Goal: Communication & Community: Answer question/provide support

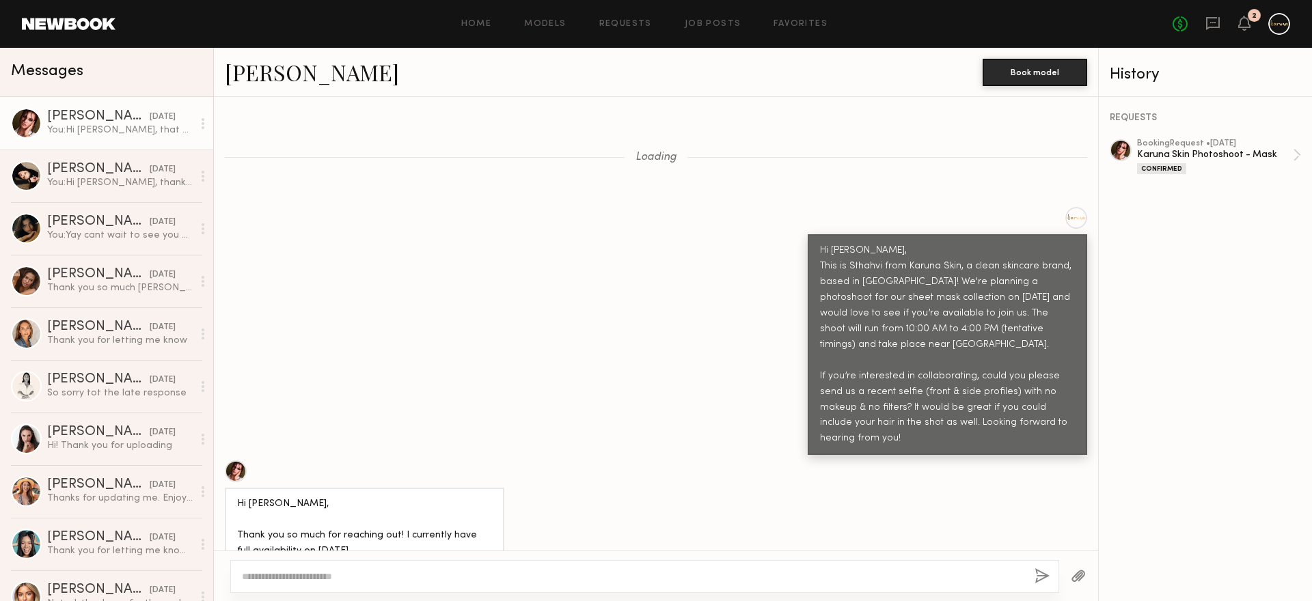
scroll to position [4690, 0]
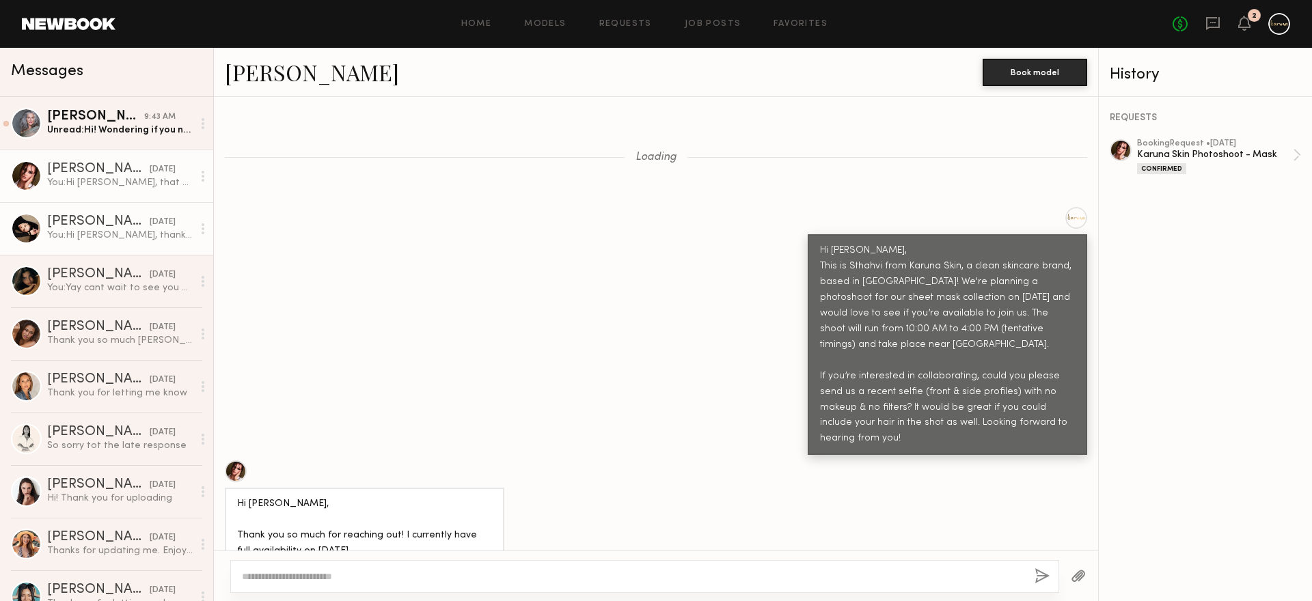
scroll to position [4690, 0]
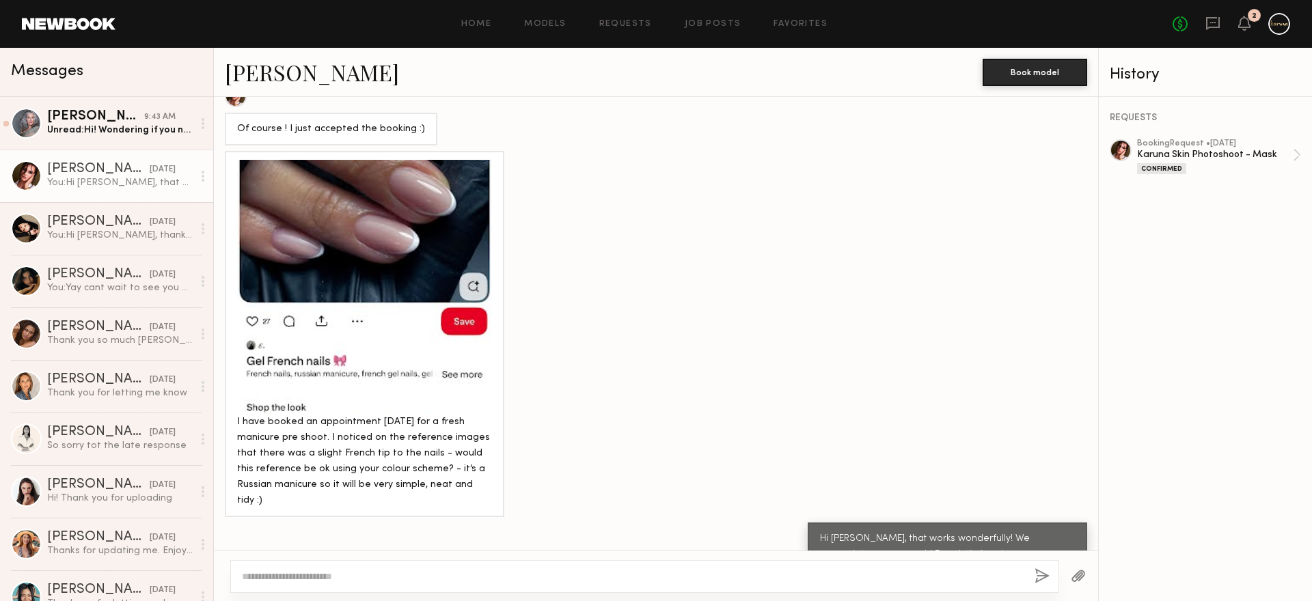
click at [109, 176] on div "You: Hi Louise, that works wonderfully! We appreciate you so much! French tip i…" at bounding box center [120, 182] width 146 height 13
click at [106, 232] on div "You: Hi Anastasia, thank you for sharing the pictures." at bounding box center [120, 235] width 146 height 13
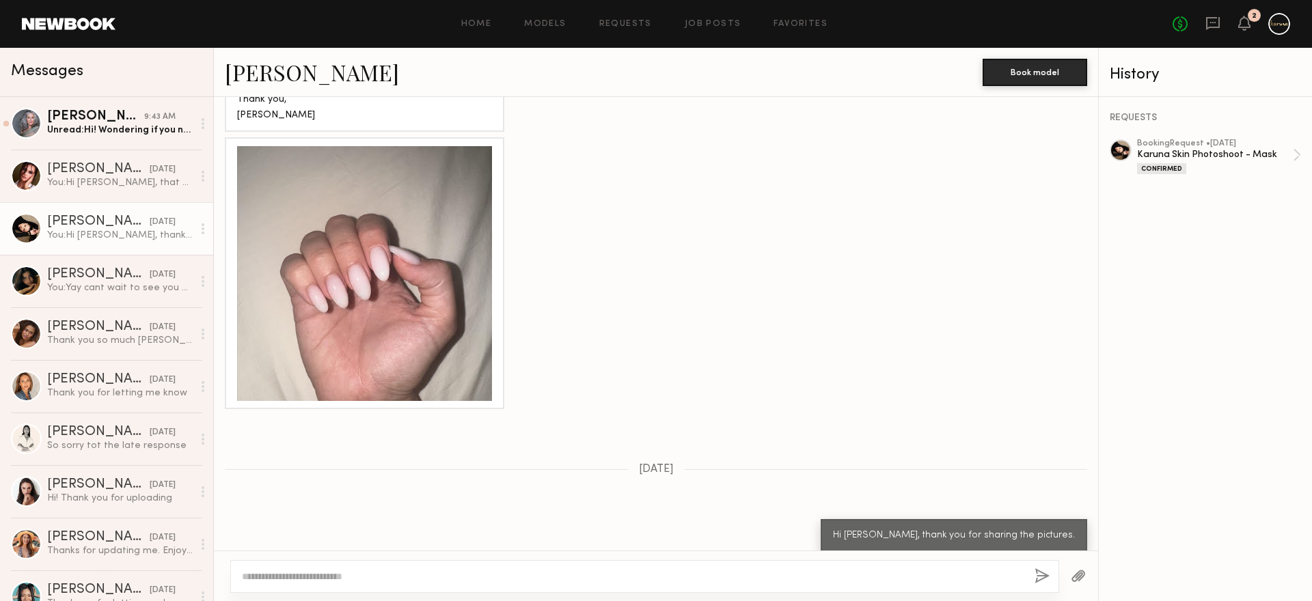
scroll to position [1820, 0]
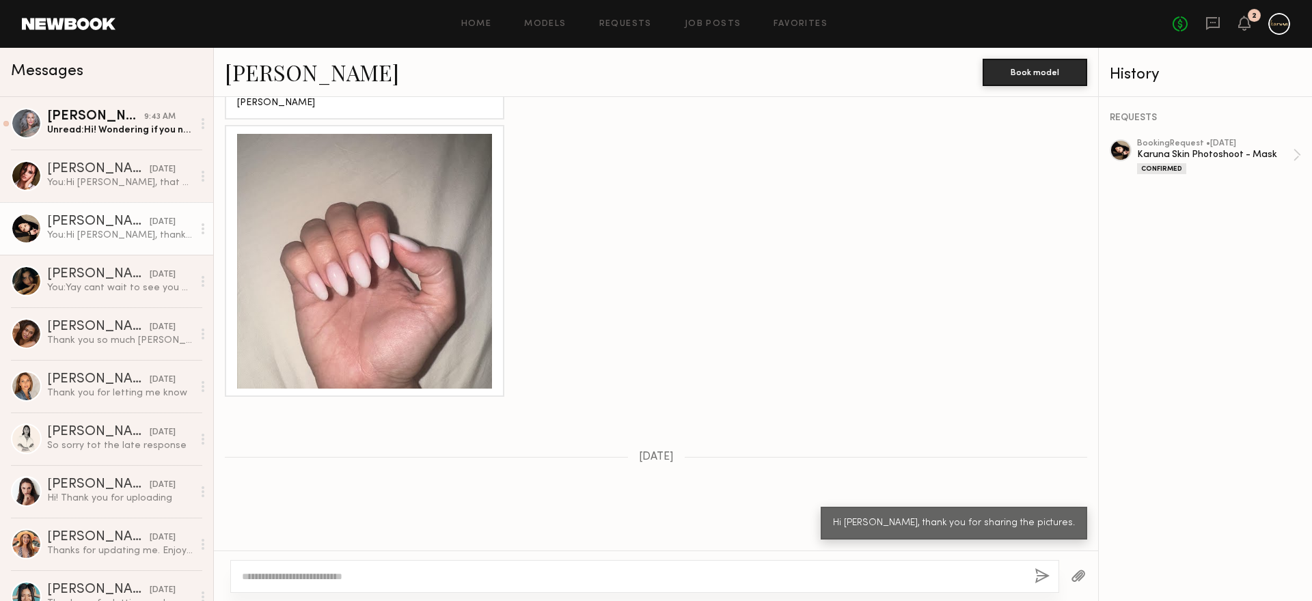
click at [348, 579] on textarea at bounding box center [633, 577] width 782 height 14
type textarea "**********"
click at [1032, 577] on div "**********" at bounding box center [644, 576] width 829 height 33
click at [1037, 575] on button "button" at bounding box center [1041, 576] width 15 height 17
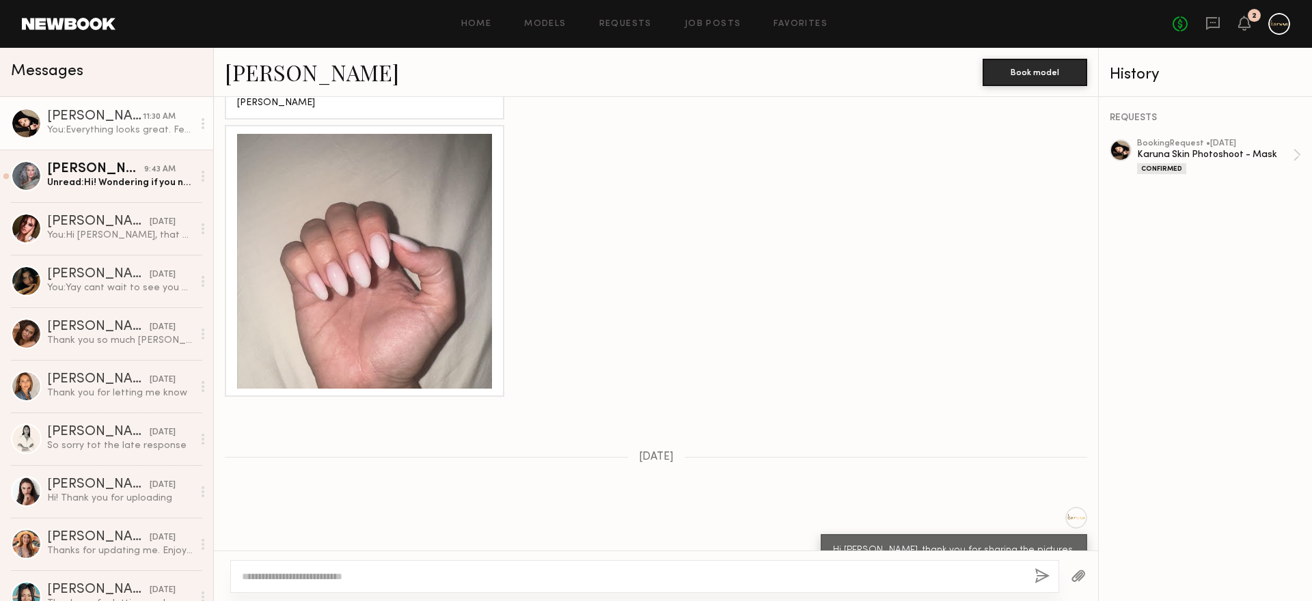
scroll to position [2110, 0]
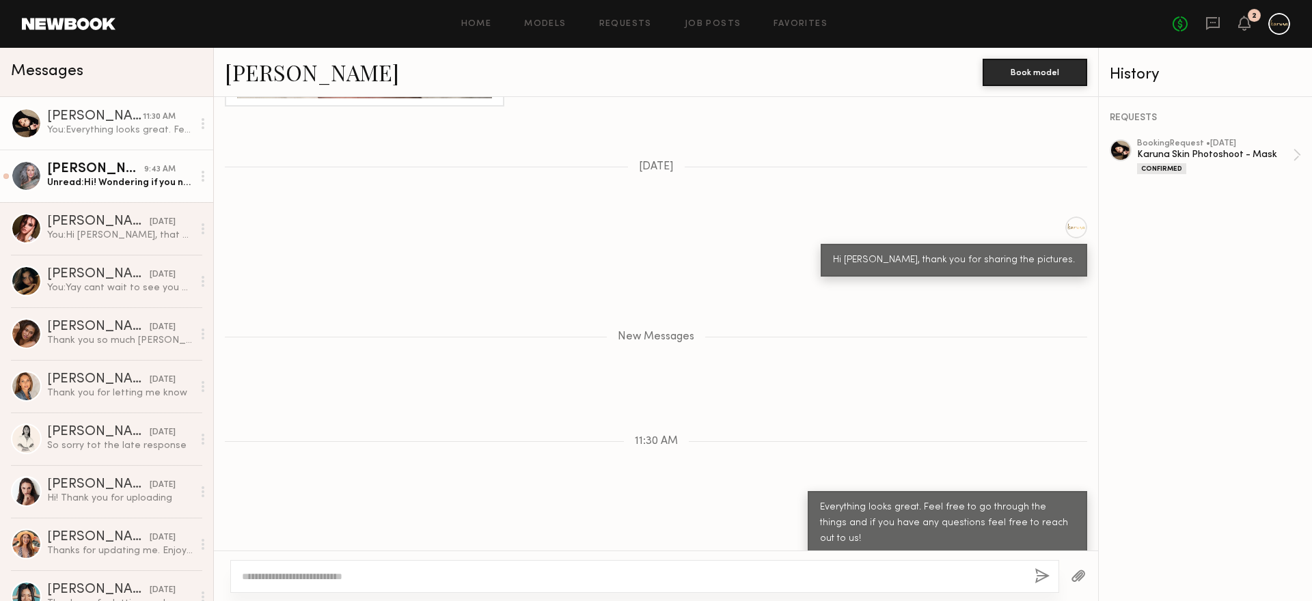
click at [113, 187] on div "Unread: Hi! Wondering if you need anything else from me. I’d love to work with …" at bounding box center [120, 182] width 146 height 13
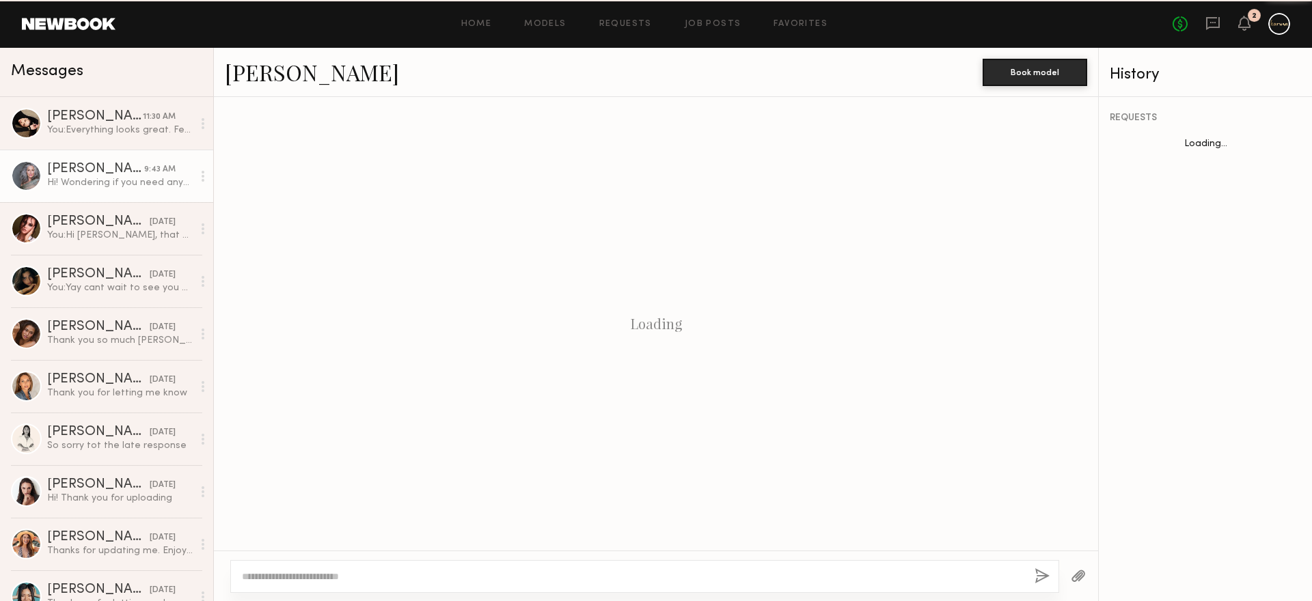
scroll to position [2472, 0]
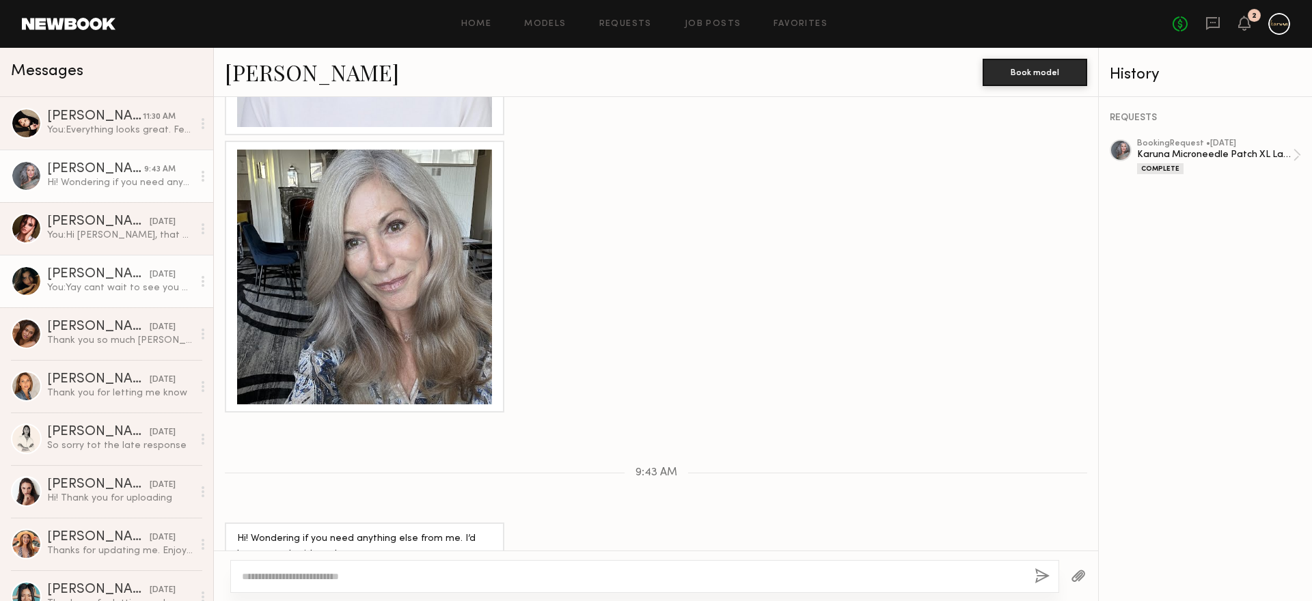
click at [87, 292] on div "You: Yay cant wait to see you on shoot day! Attaching the call sheet above, ple…" at bounding box center [120, 288] width 146 height 13
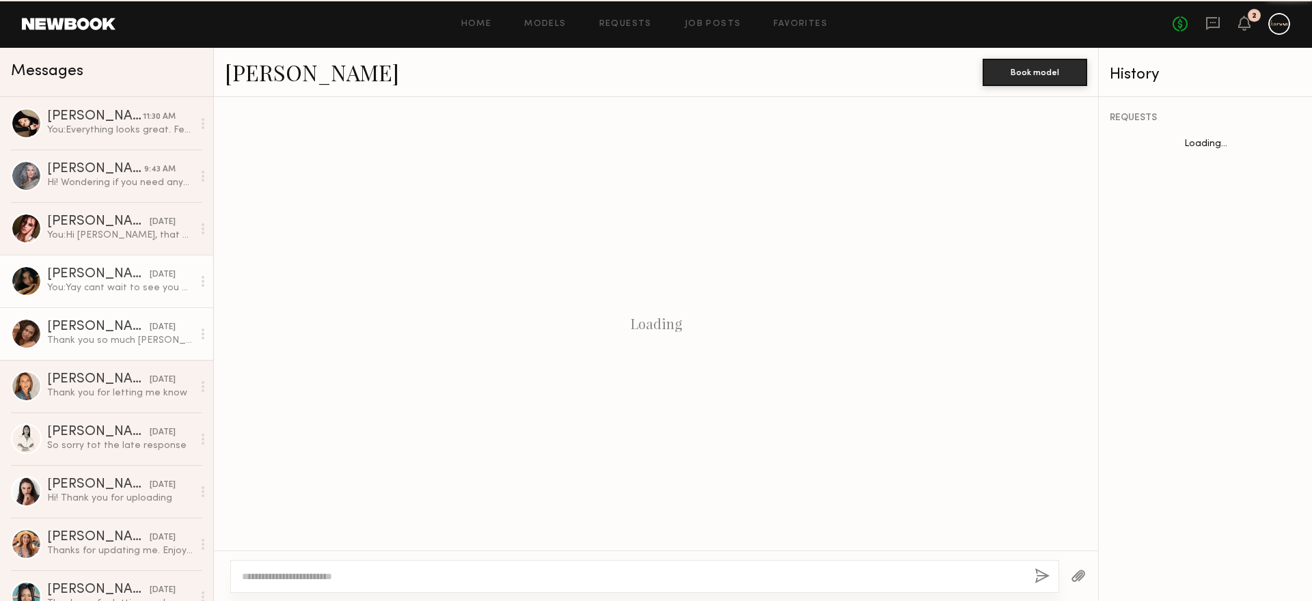
scroll to position [1148, 0]
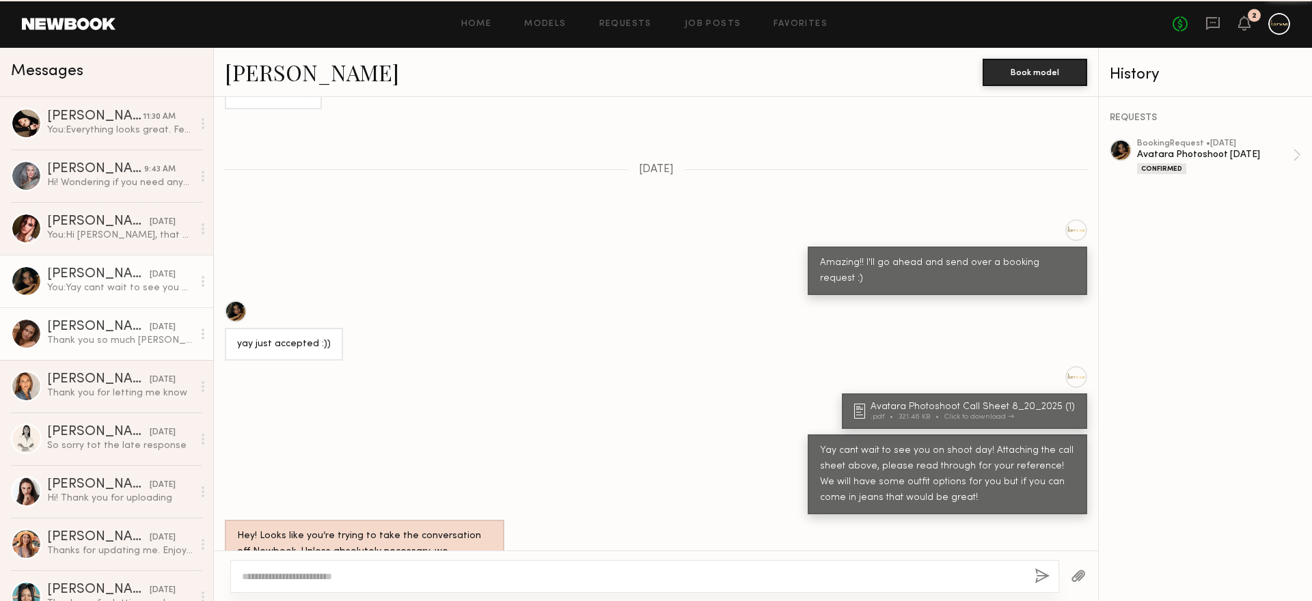
click at [85, 340] on div "Thank you so much [PERSON_NAME], I completely get it. I would love to work with…" at bounding box center [120, 340] width 146 height 13
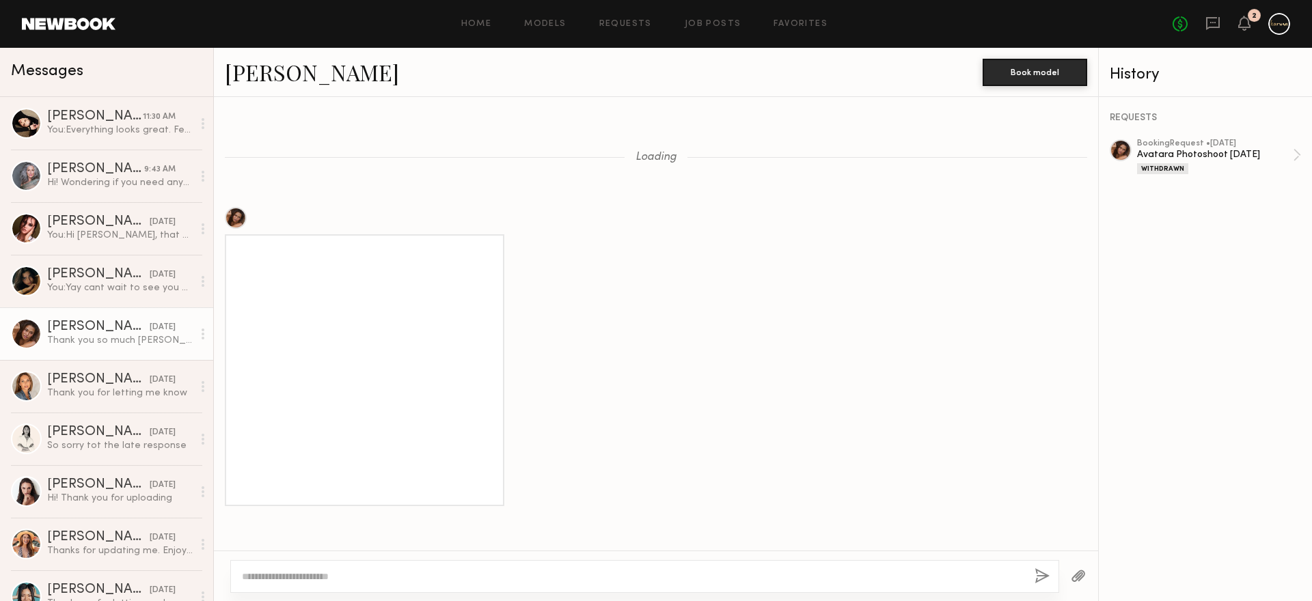
scroll to position [1225, 0]
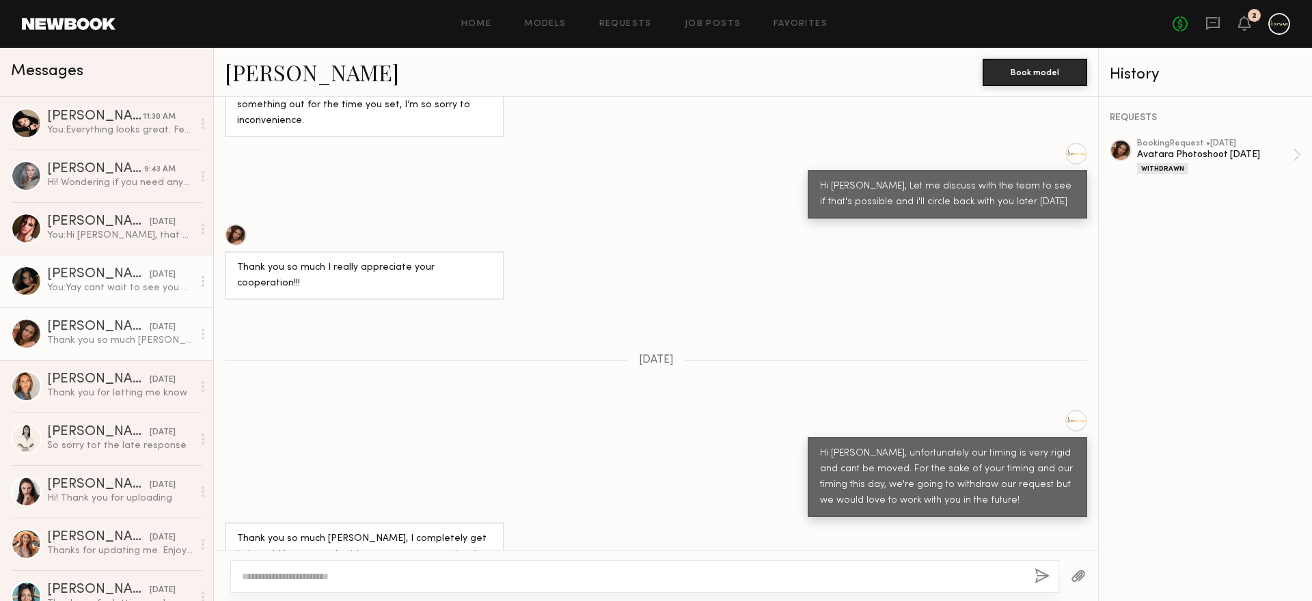
click at [79, 294] on link "Lauren S. 08/15/2025 You: Yay cant wait to see you on shoot day! Attaching the …" at bounding box center [106, 281] width 213 height 53
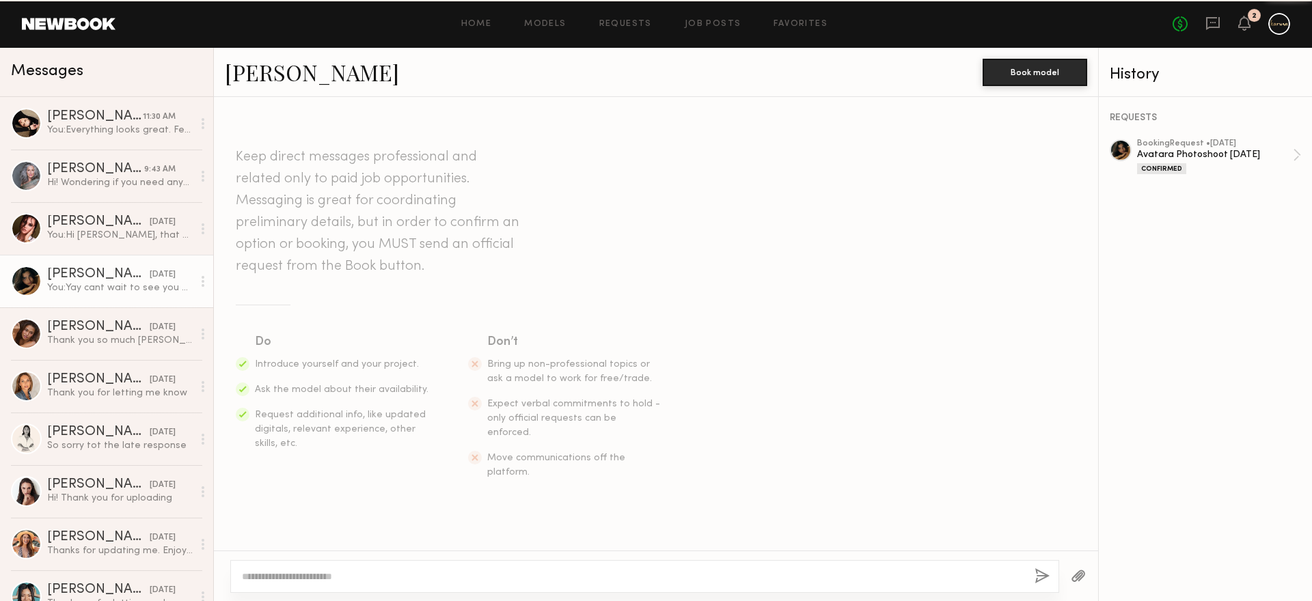
scroll to position [1148, 0]
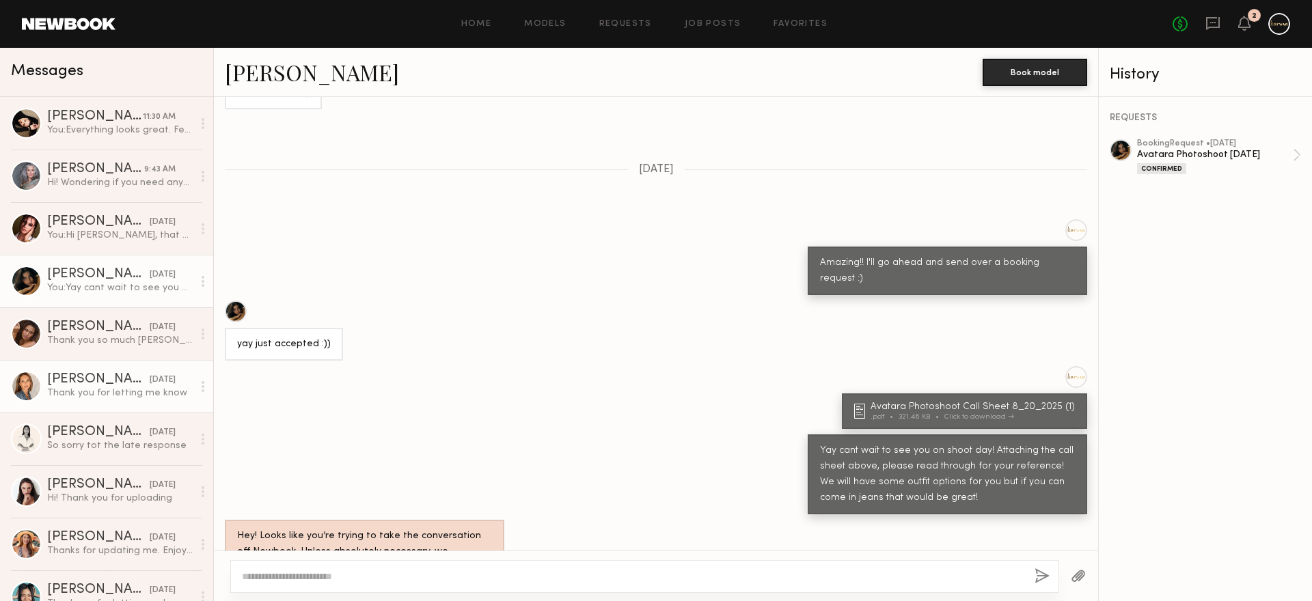
click at [77, 370] on link "Anna O. 08/14/2025 Thank you for letting me know" at bounding box center [106, 386] width 213 height 53
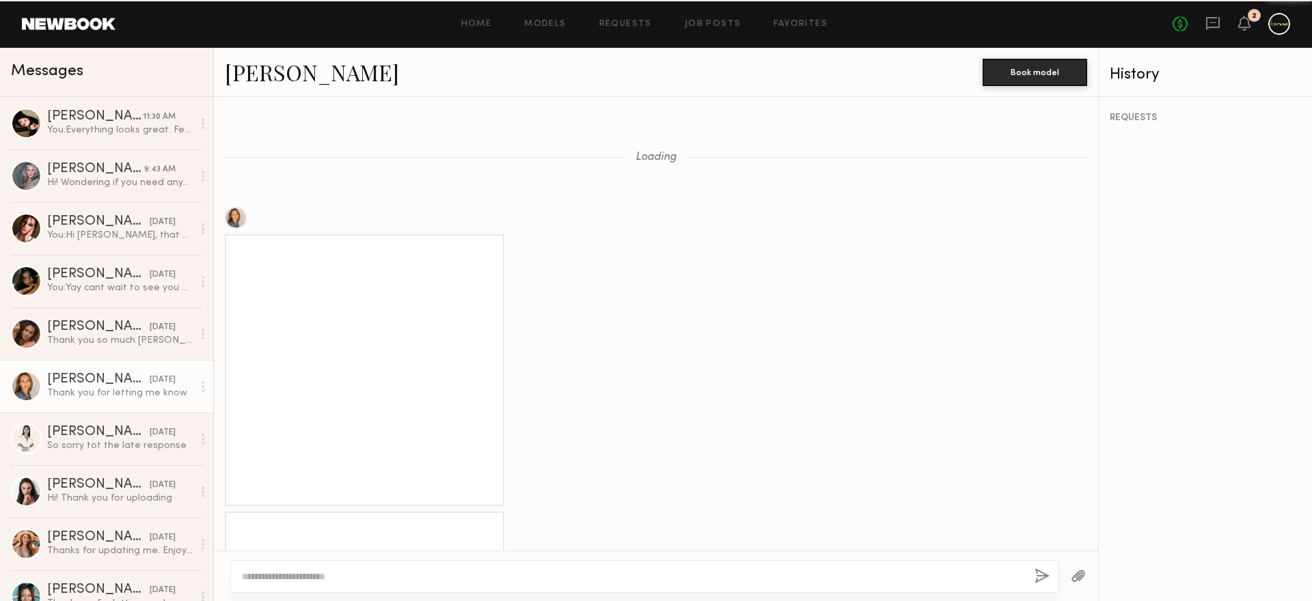
scroll to position [1867, 0]
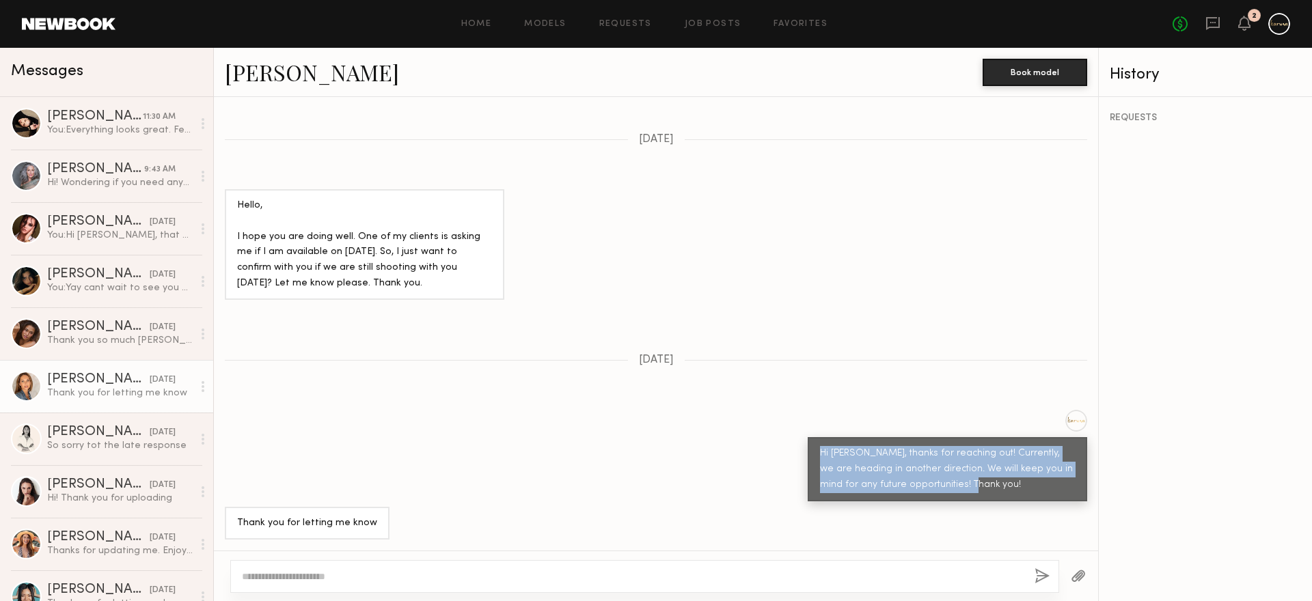
drag, startPoint x: 1002, startPoint y: 485, endPoint x: 803, endPoint y: 450, distance: 202.7
click at [808, 450] on div "Hi Anna, thanks for reaching out! Currently, we are heading in another directio…" at bounding box center [947, 469] width 279 height 64
copy div "Hi Anna, thanks for reaching out! Currently, we are heading in another directio…"
click at [122, 174] on div "Kandeyce J." at bounding box center [95, 170] width 97 height 14
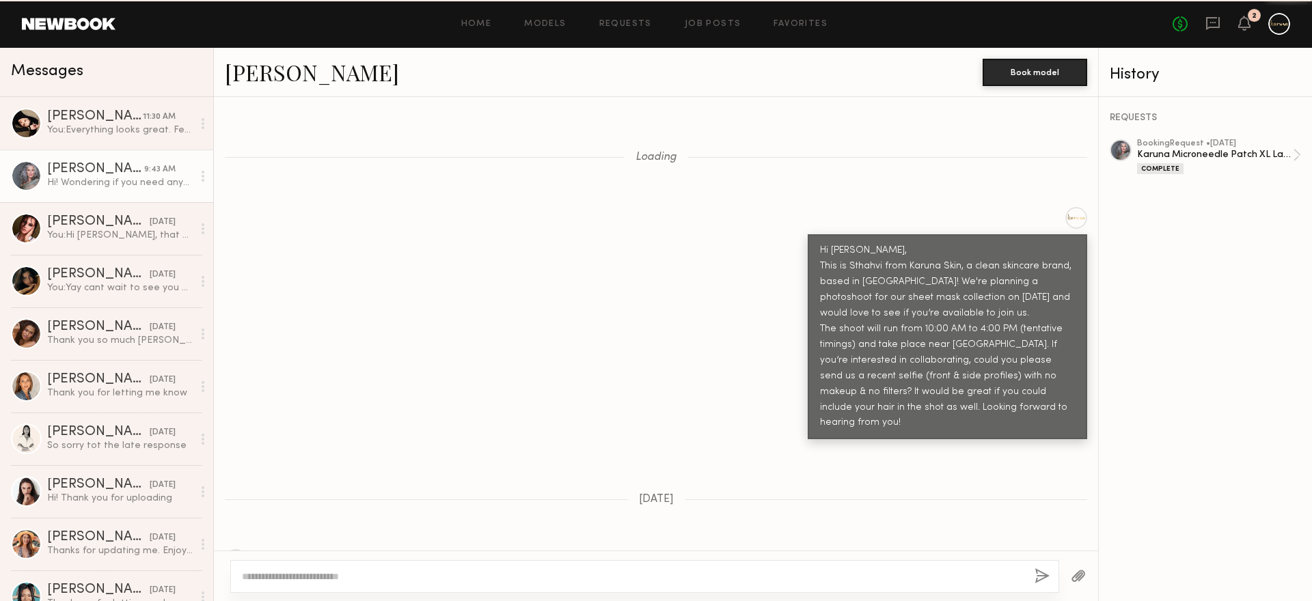
scroll to position [2472, 0]
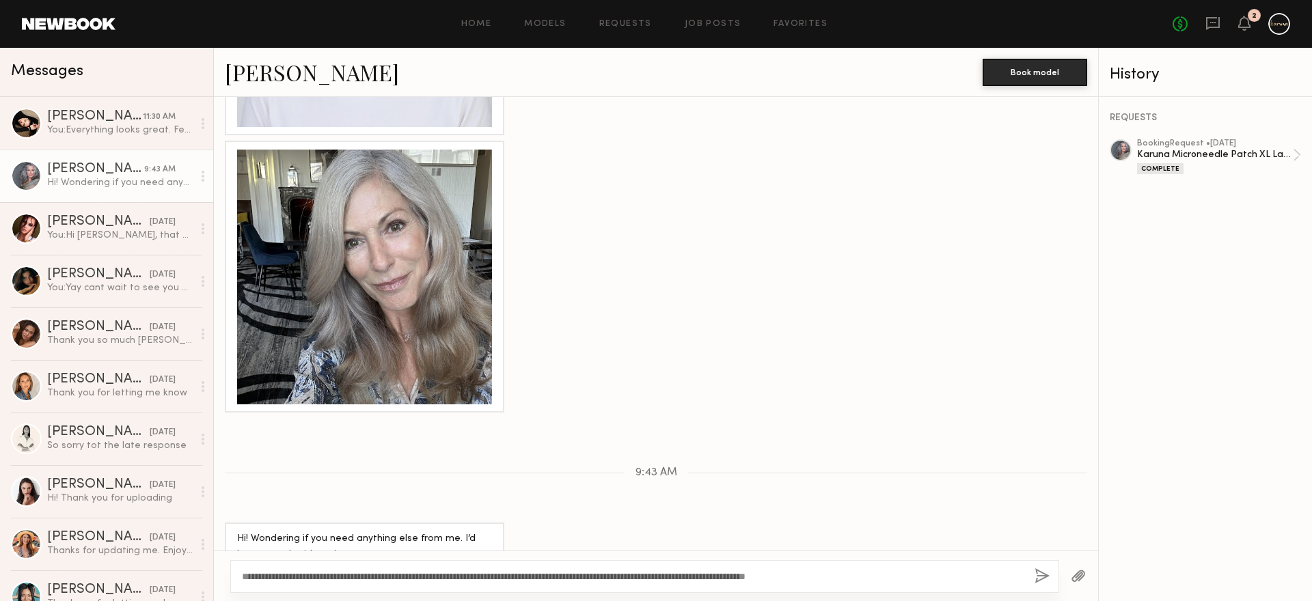
click at [263, 573] on textarea "**********" at bounding box center [633, 577] width 782 height 14
type textarea "**********"
click at [1036, 571] on button "button" at bounding box center [1041, 576] width 15 height 17
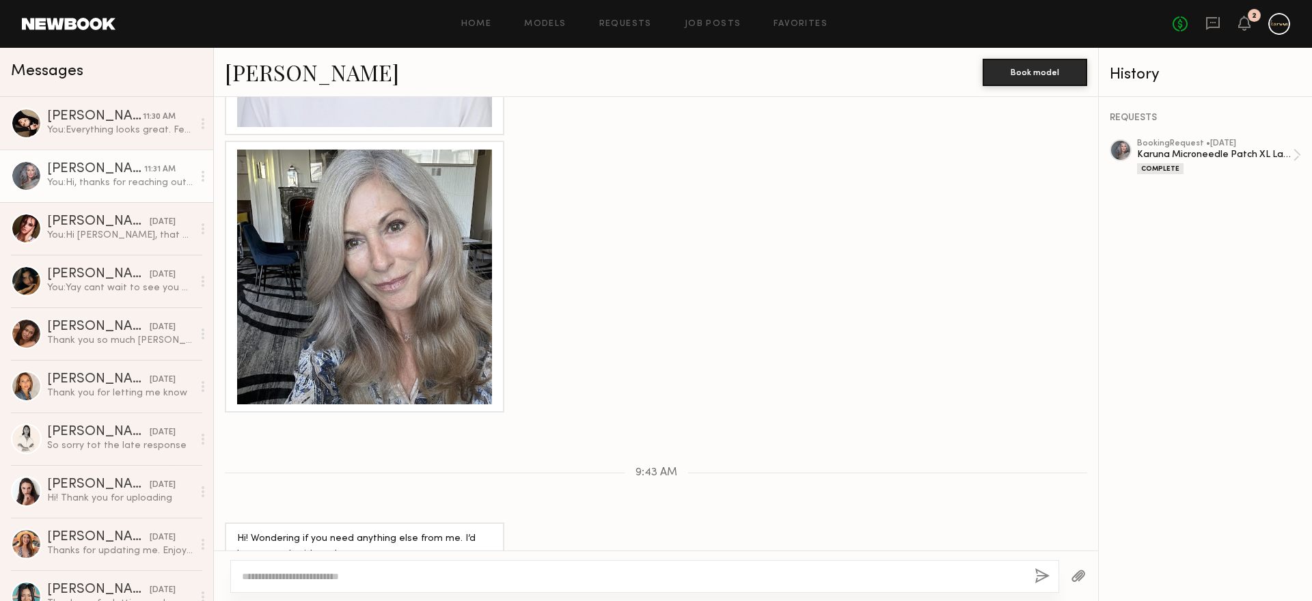
scroll to position [2646, 0]
